Goal: Task Accomplishment & Management: Manage account settings

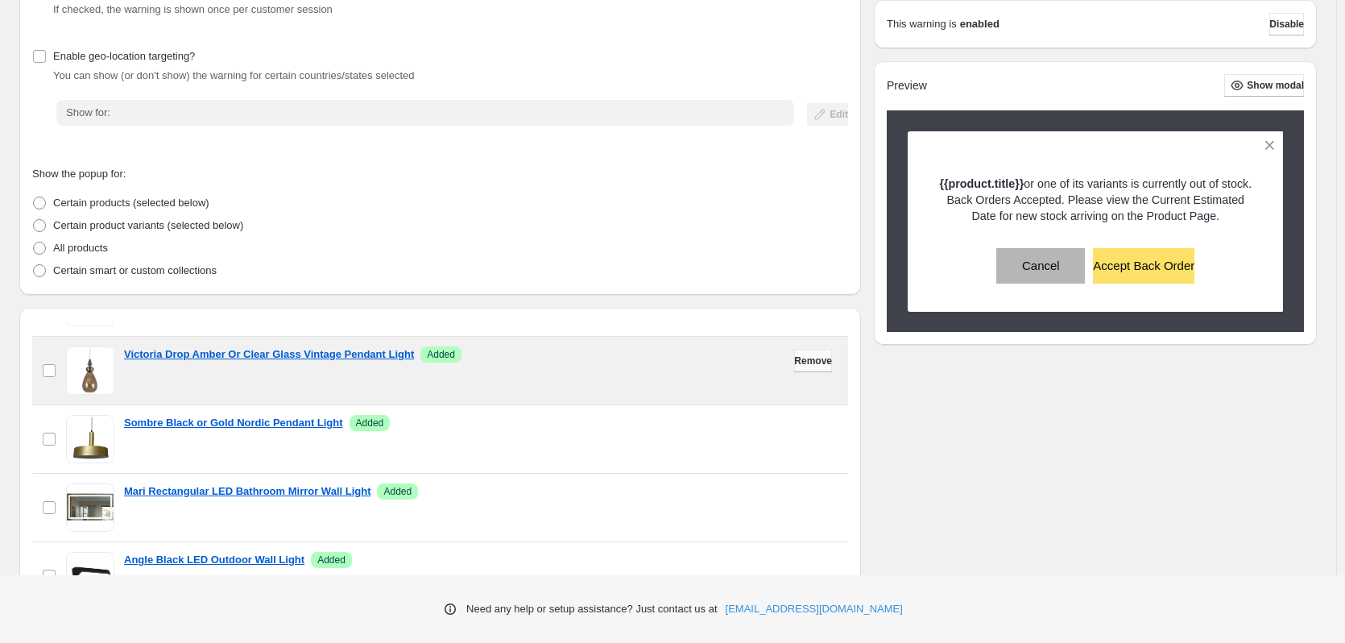
scroll to position [402, 0]
click at [794, 366] on span "Remove" at bounding box center [813, 360] width 38 height 13
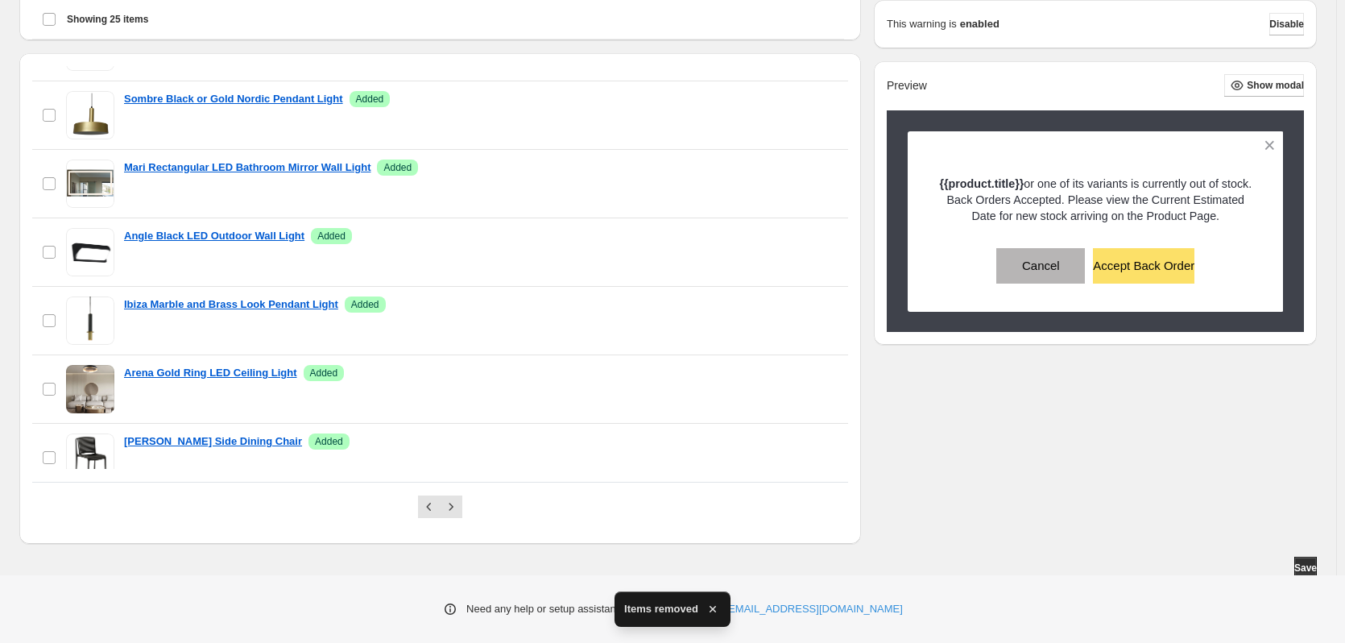
scroll to position [489, 0]
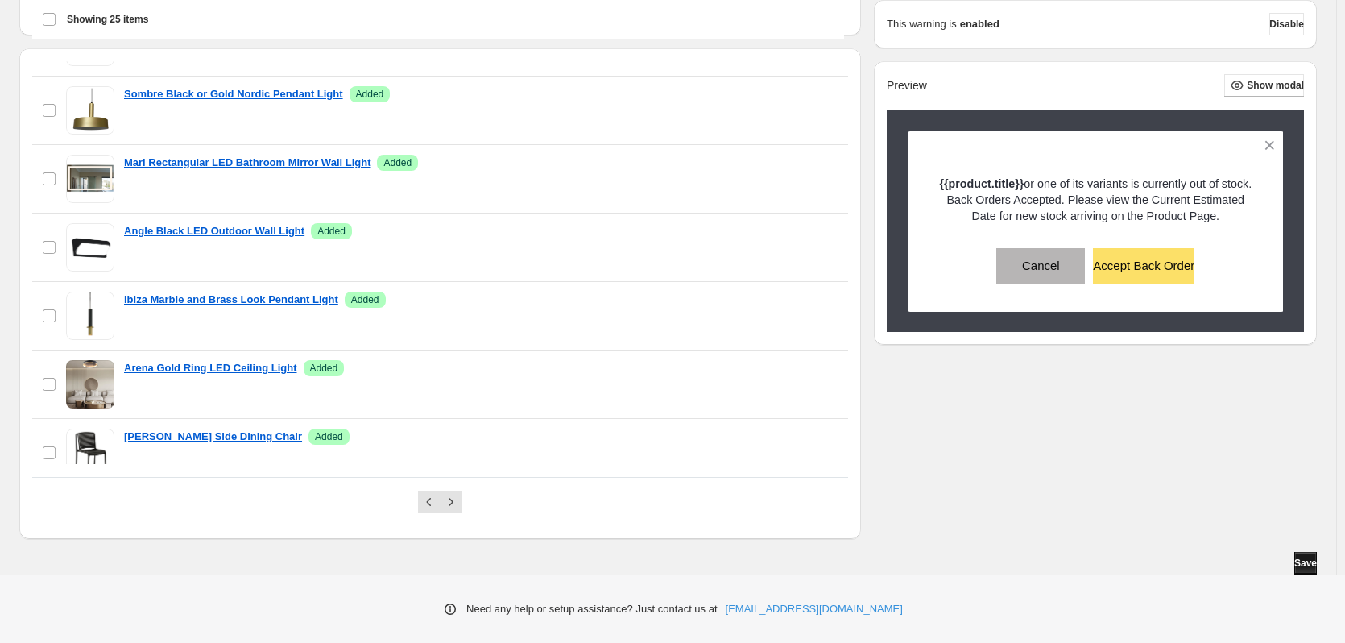
click at [1301, 563] on span "Save" at bounding box center [1305, 562] width 23 height 13
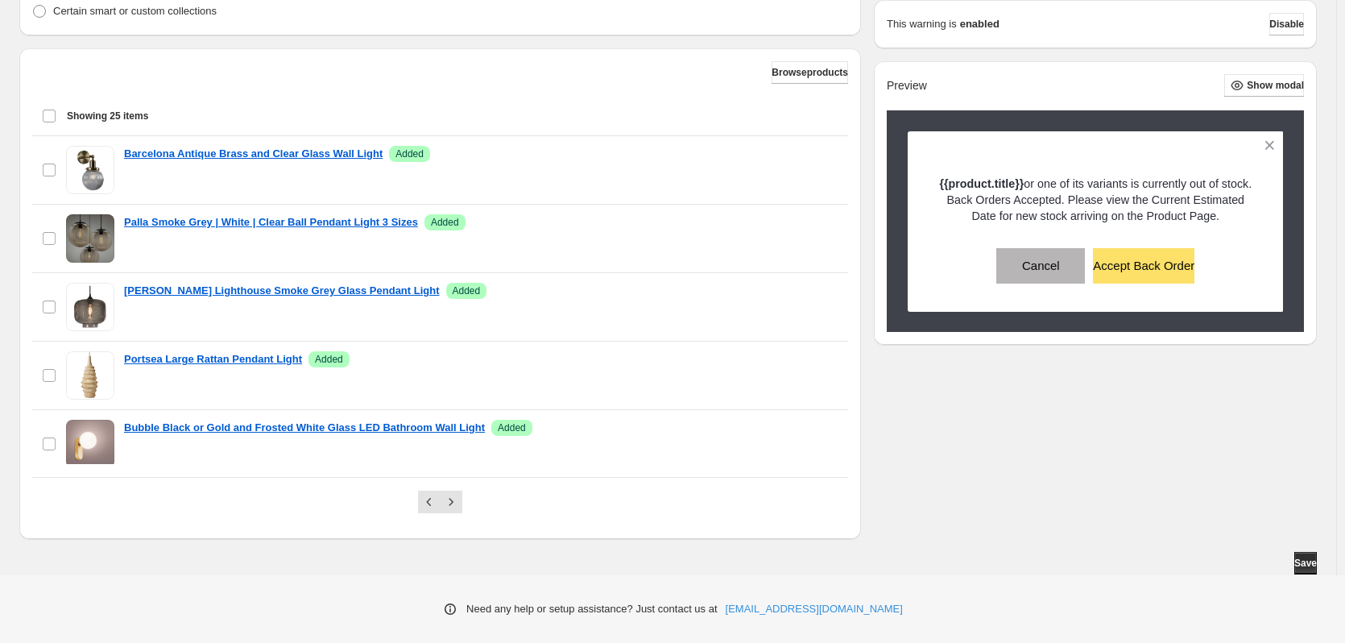
scroll to position [482, 0]
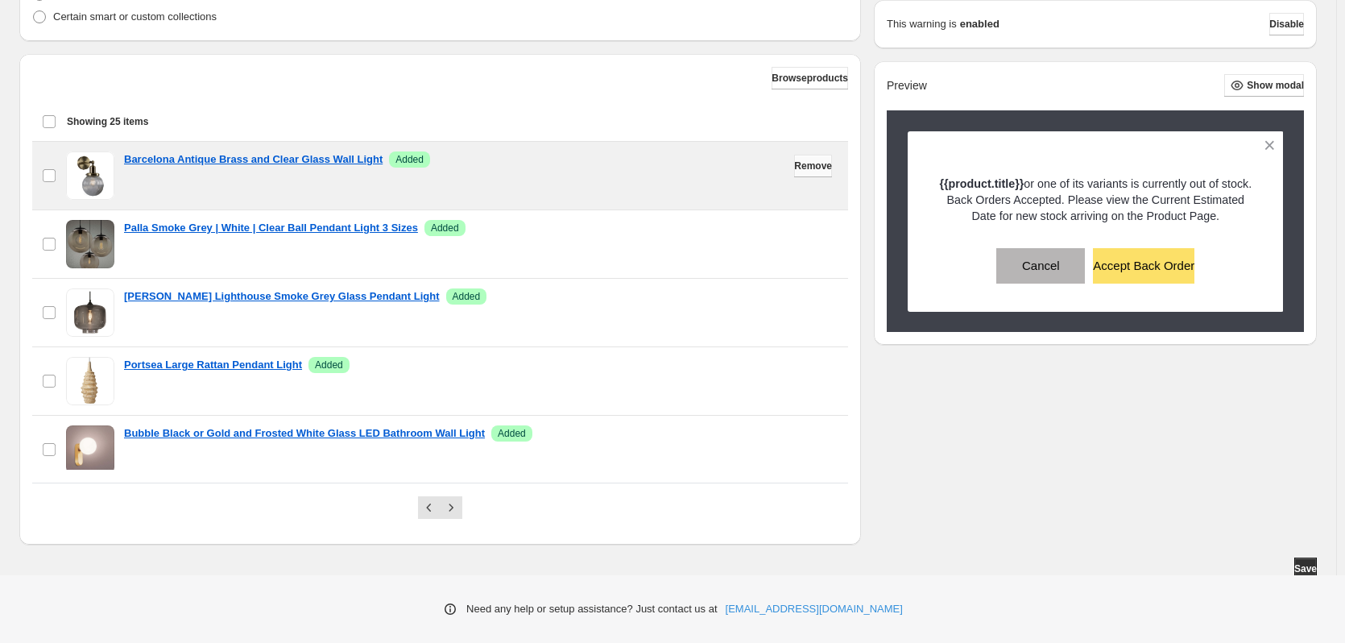
click at [813, 170] on span "Remove" at bounding box center [813, 165] width 38 height 13
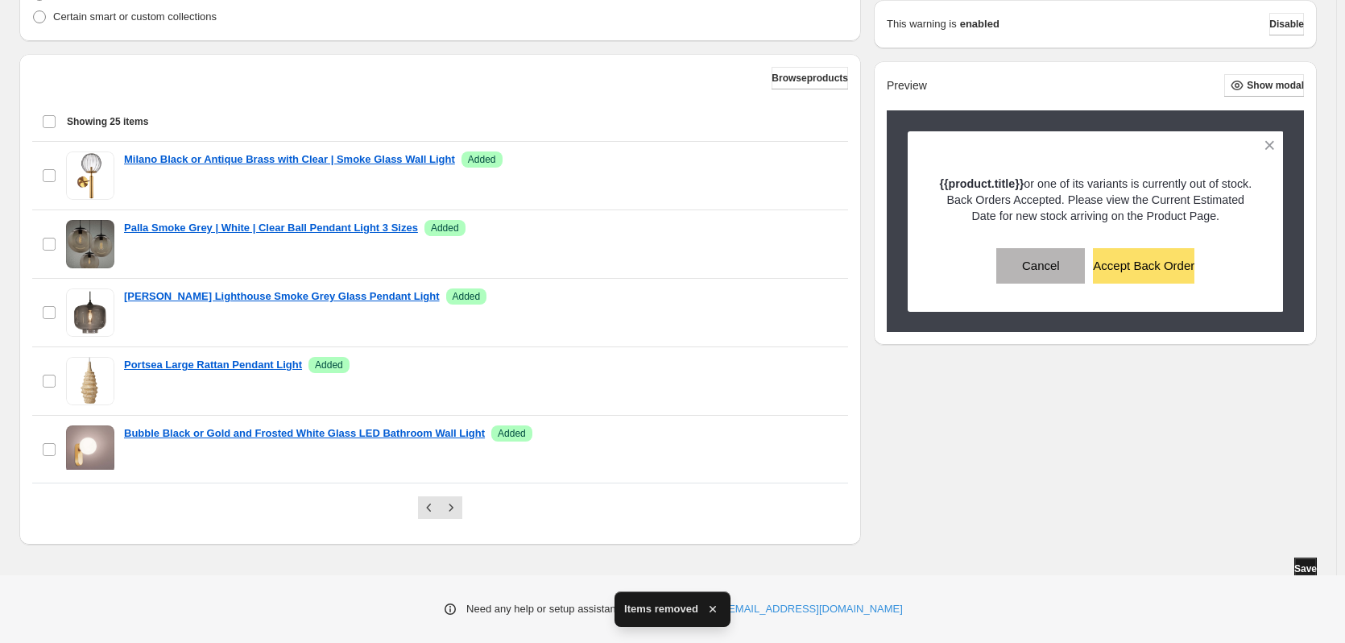
click at [1306, 565] on span "Save" at bounding box center [1305, 568] width 23 height 13
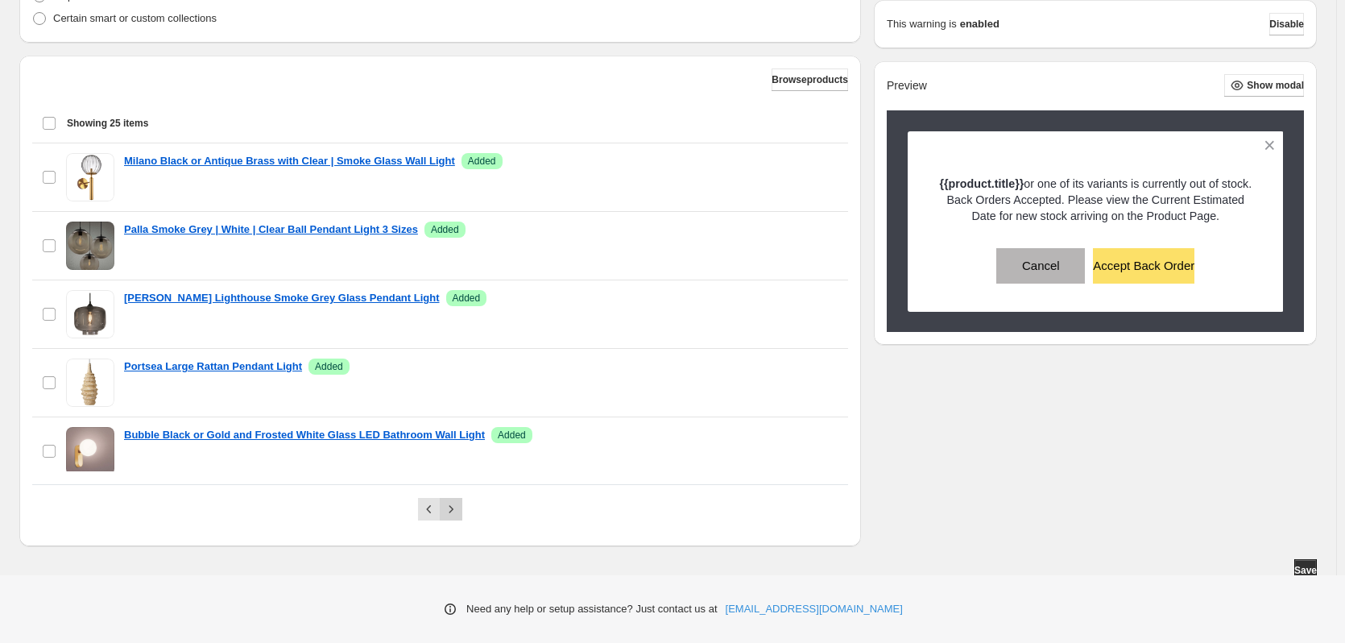
click at [457, 511] on icon "Next" at bounding box center [451, 509] width 16 height 16
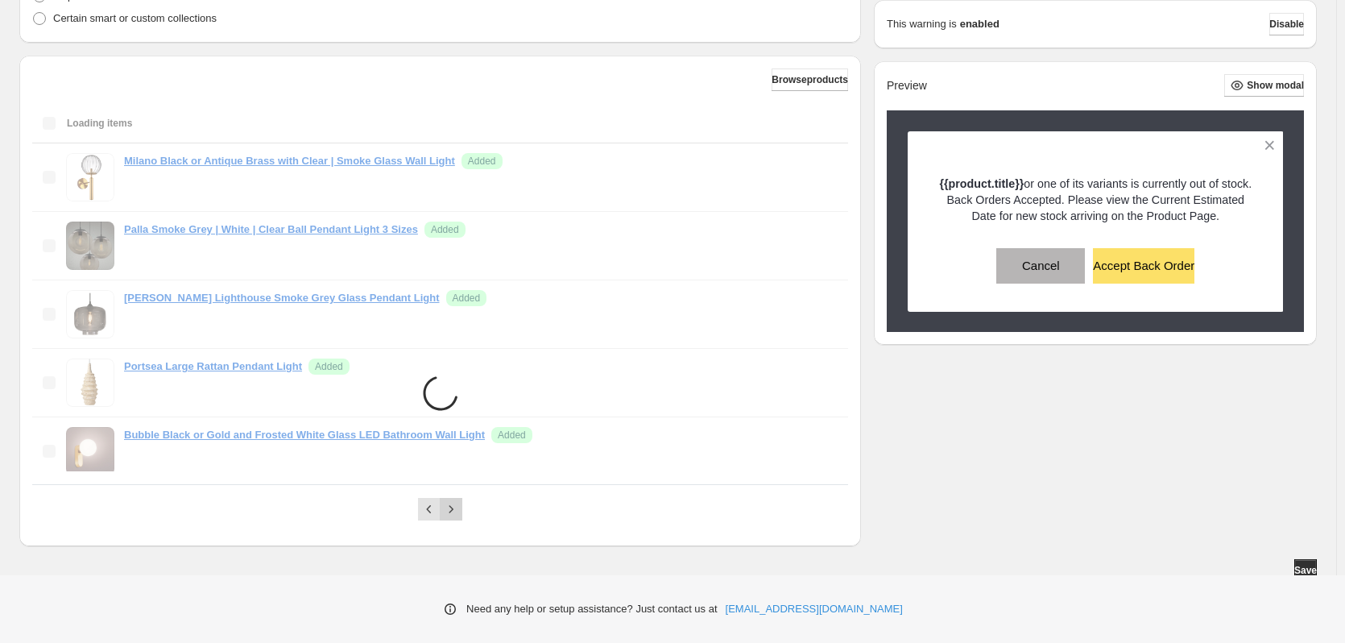
scroll to position [229, 0]
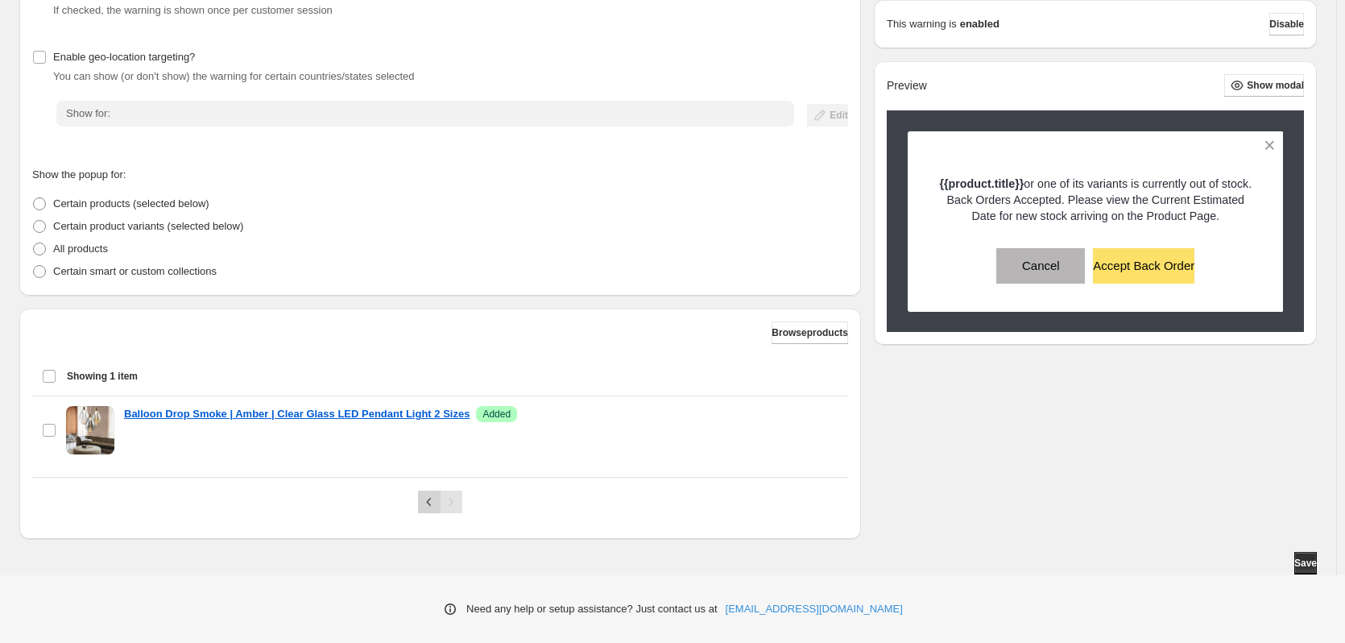
click at [432, 499] on icon "Previous" at bounding box center [429, 502] width 5 height 8
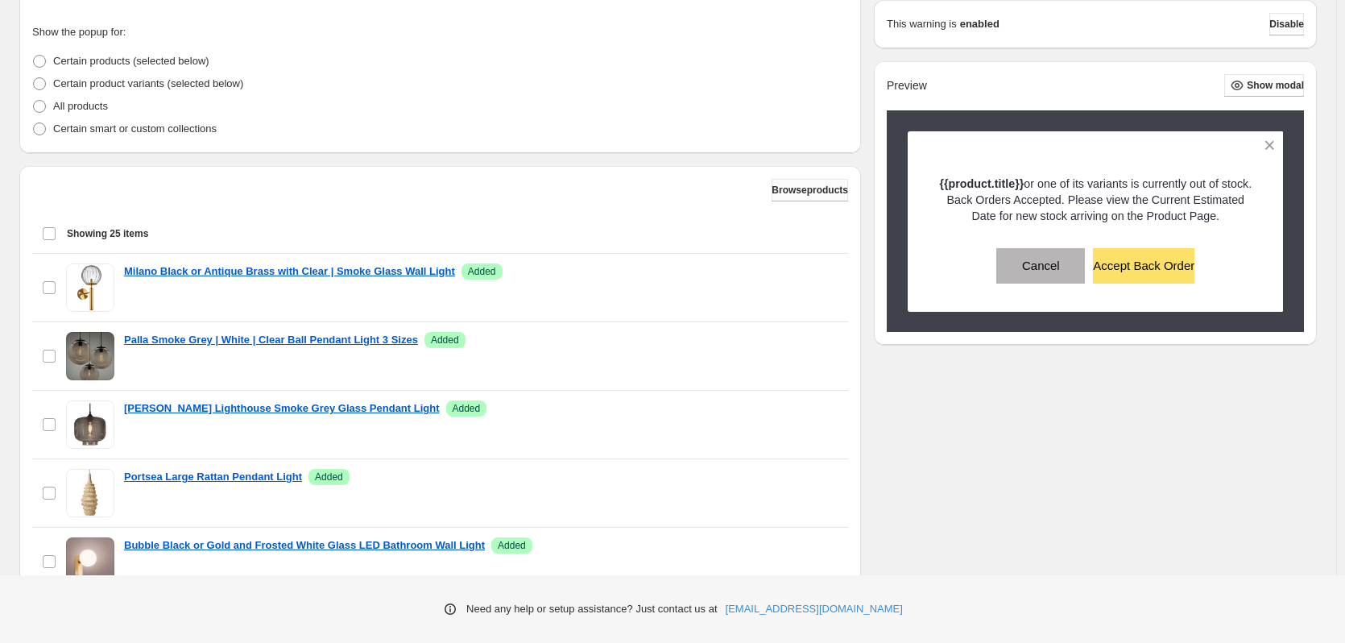
scroll to position [370, 0]
click at [776, 194] on span "Browse products" at bounding box center [809, 190] width 77 height 13
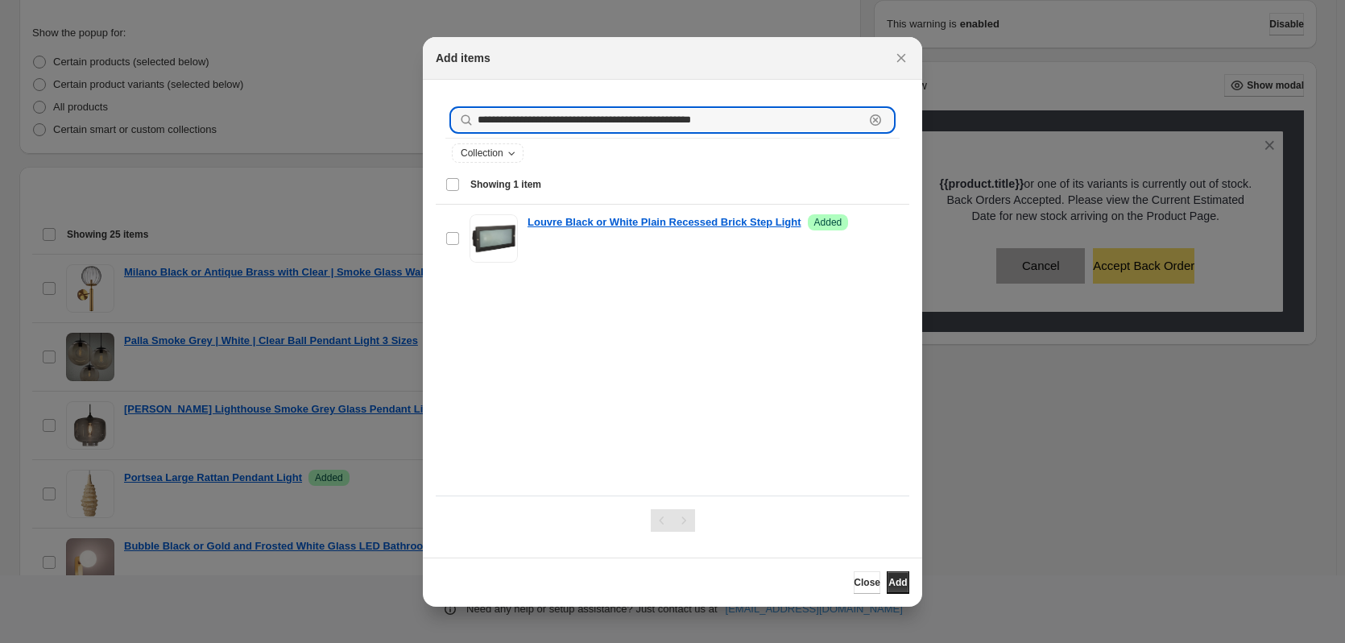
drag, startPoint x: 729, startPoint y: 121, endPoint x: 465, endPoint y: 110, distance: 264.3
click at [465, 110] on div "**********" at bounding box center [672, 120] width 441 height 23
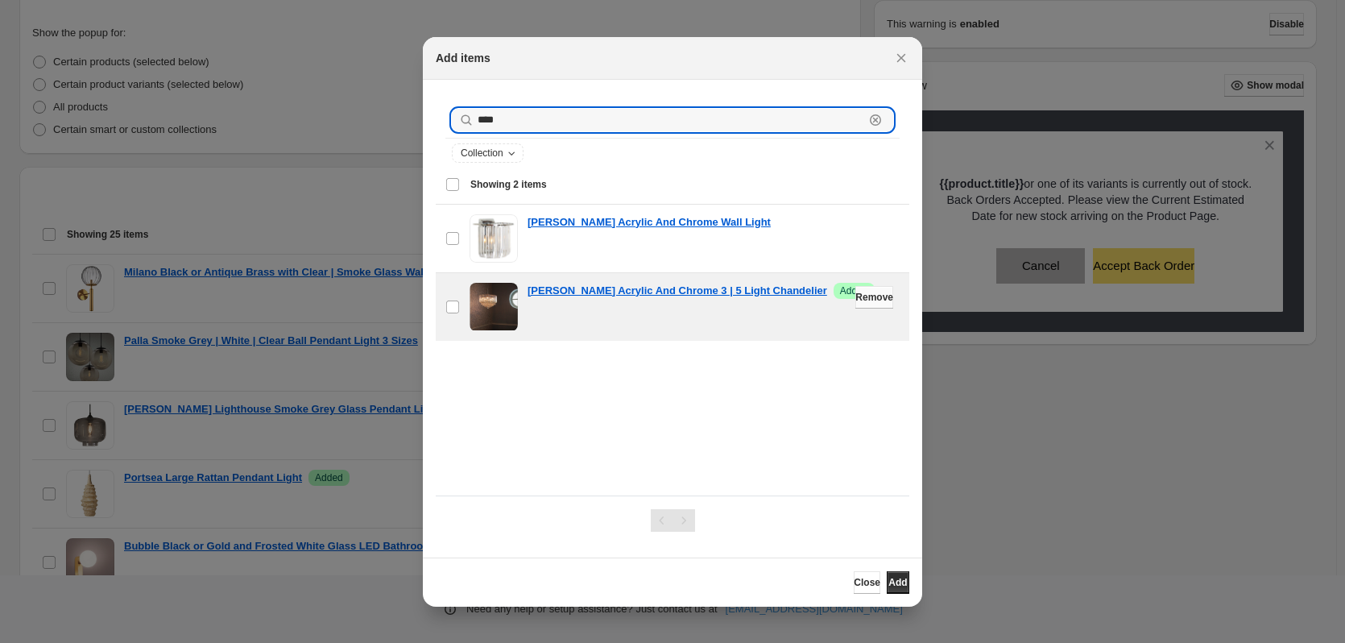
type input "****"
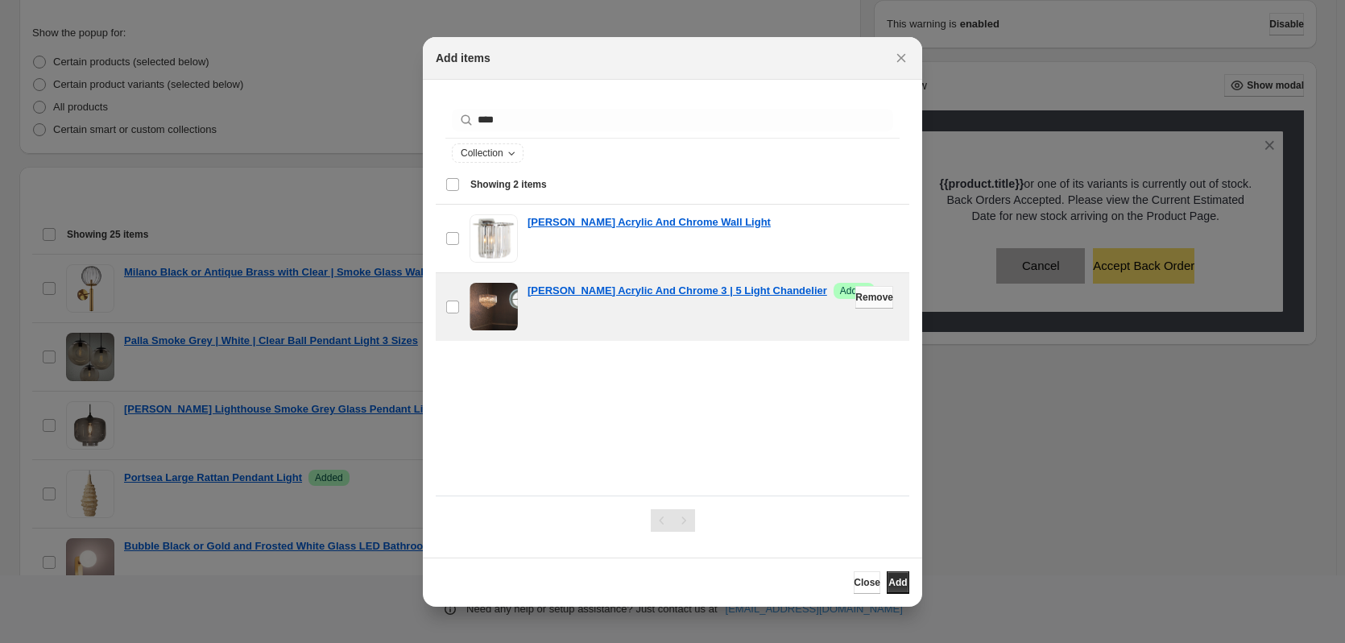
click at [859, 300] on span "Remove" at bounding box center [874, 297] width 38 height 13
click at [902, 60] on icon "Close" at bounding box center [901, 58] width 16 height 16
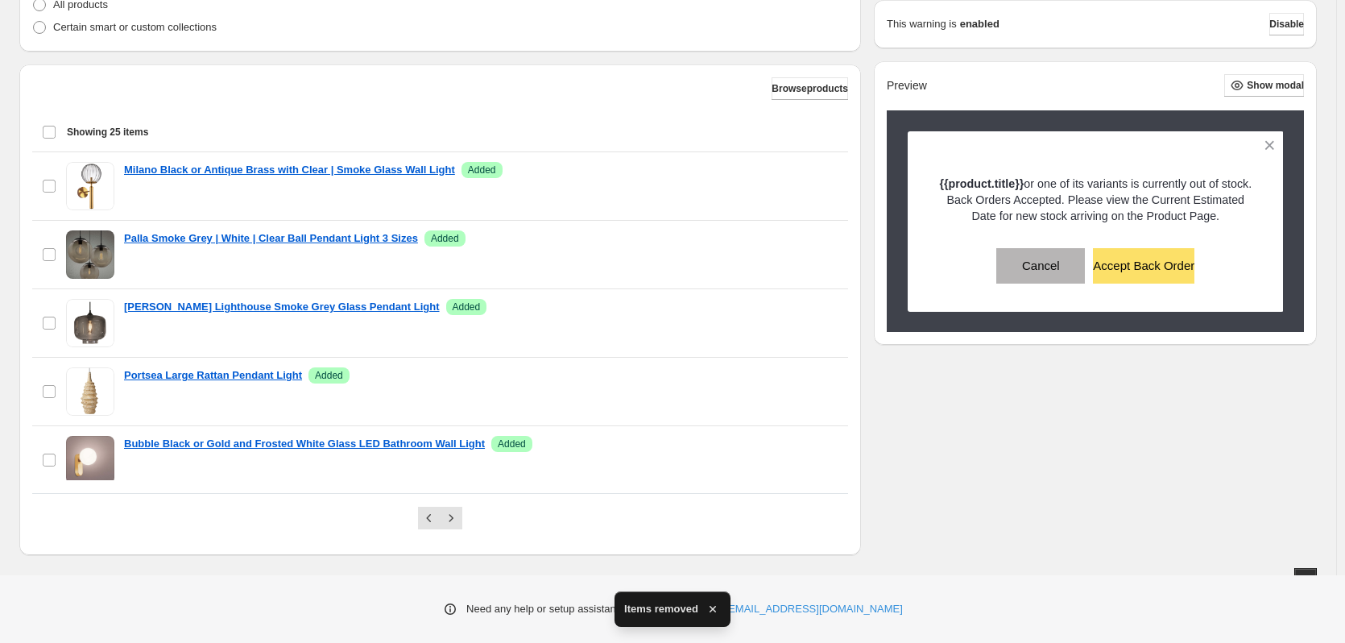
scroll to position [489, 0]
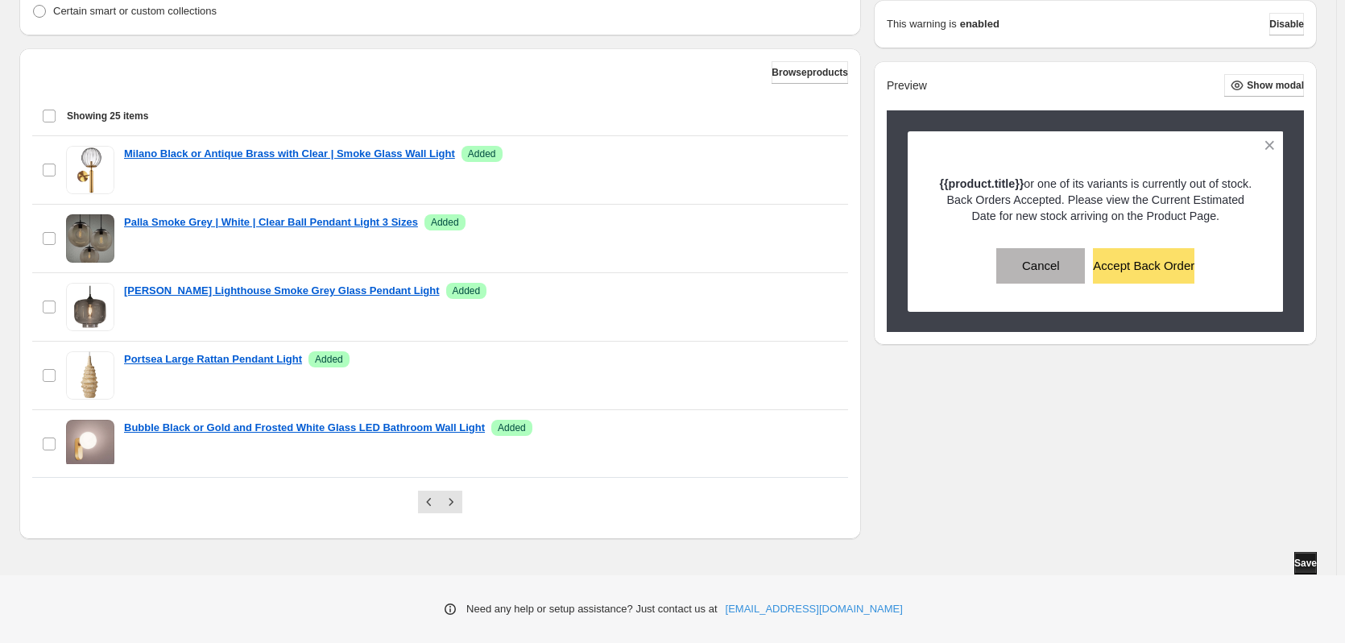
click at [1307, 563] on span "Save" at bounding box center [1305, 562] width 23 height 13
